Goal: Information Seeking & Learning: Learn about a topic

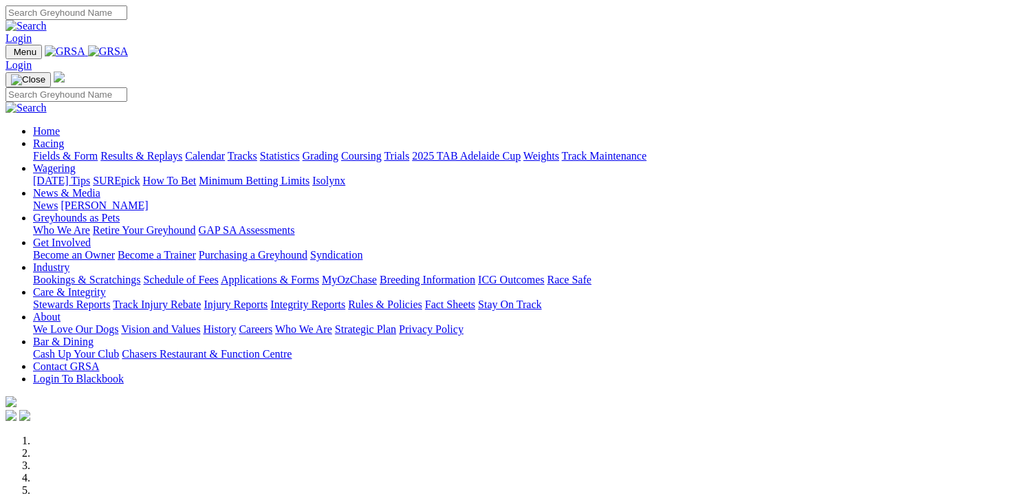
scroll to position [412, 0]
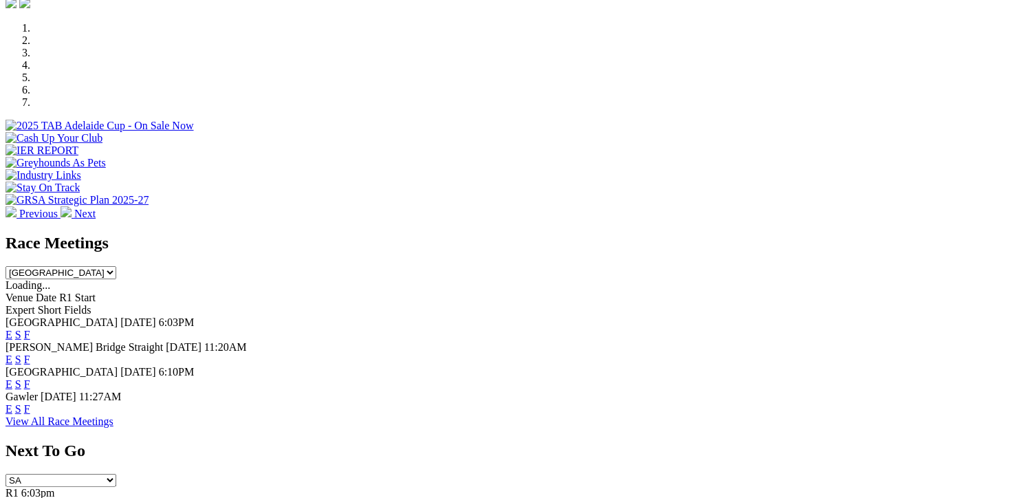
click at [30, 329] on link "F" at bounding box center [27, 335] width 6 height 12
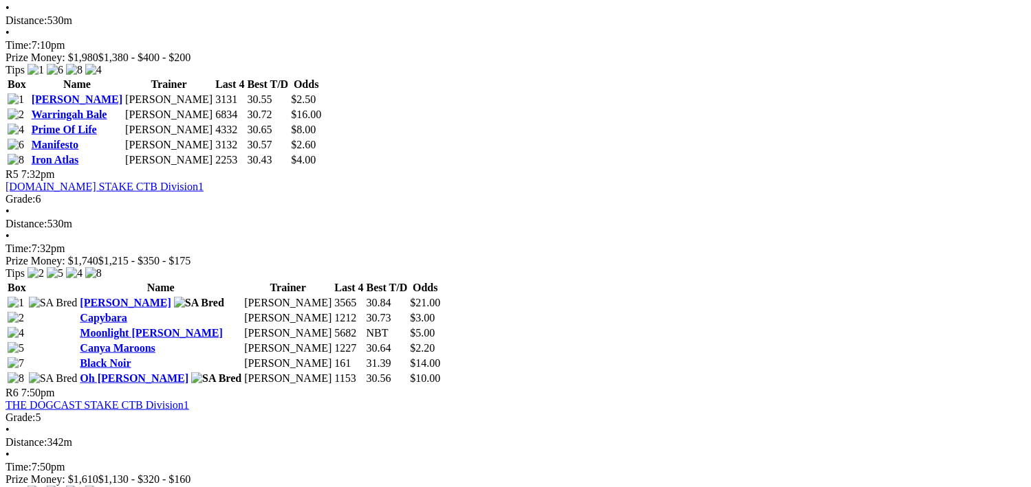
scroll to position [1375, 0]
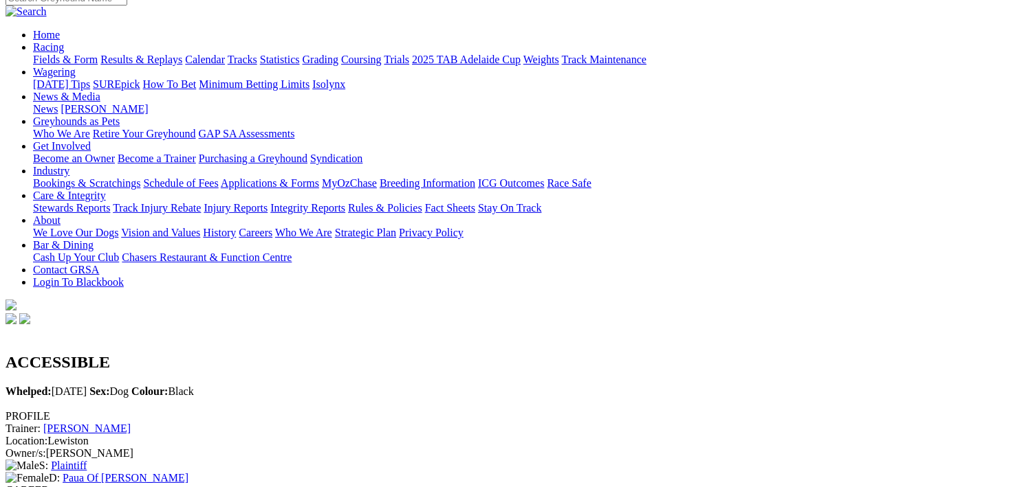
scroll to position [206, 0]
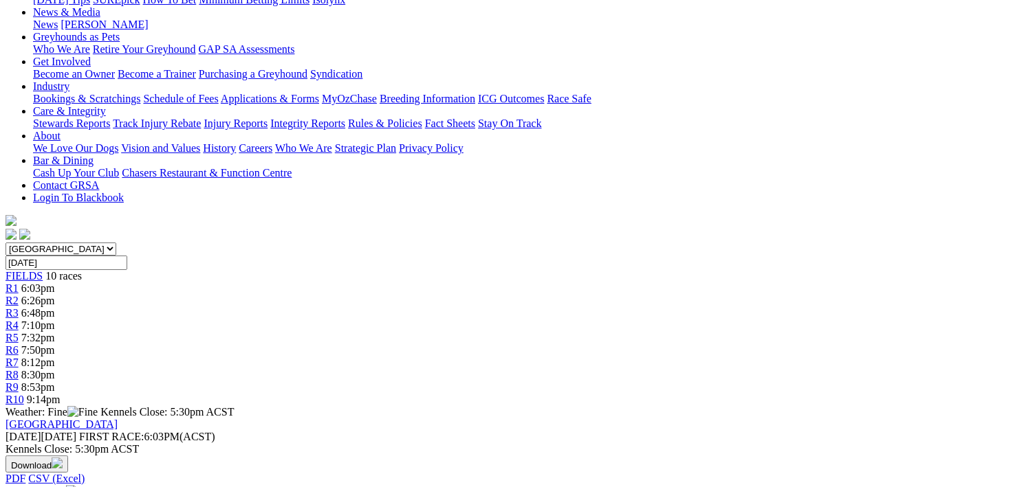
scroll to position [206, 0]
